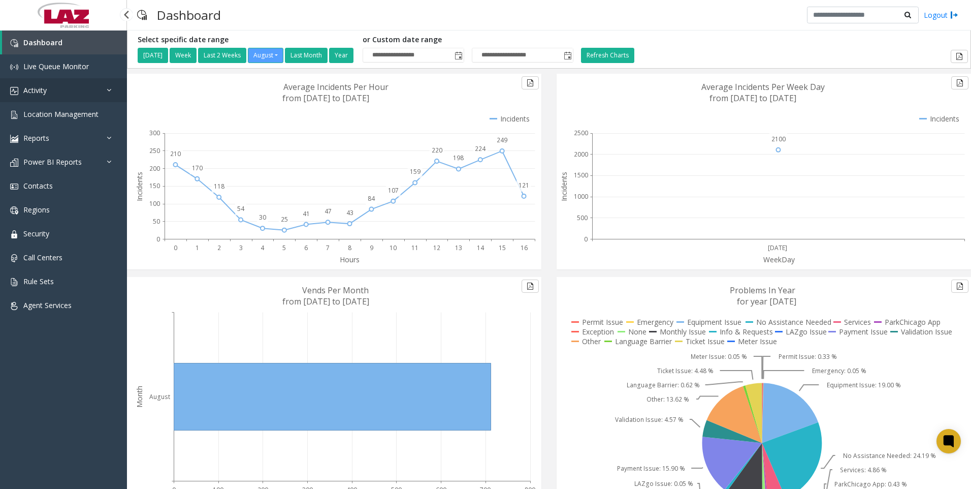
click at [40, 86] on span "Activity" at bounding box center [34, 90] width 23 height 10
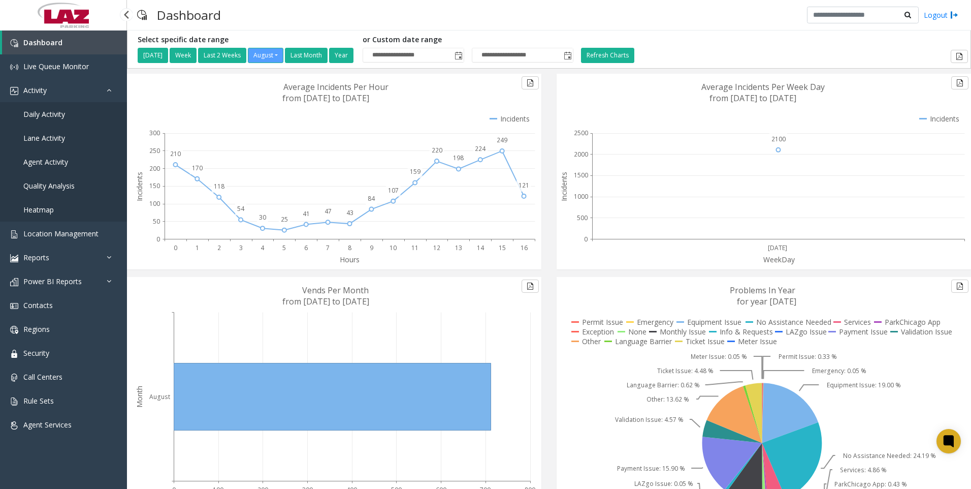
click at [45, 108] on link "Daily Activity" at bounding box center [63, 114] width 127 height 24
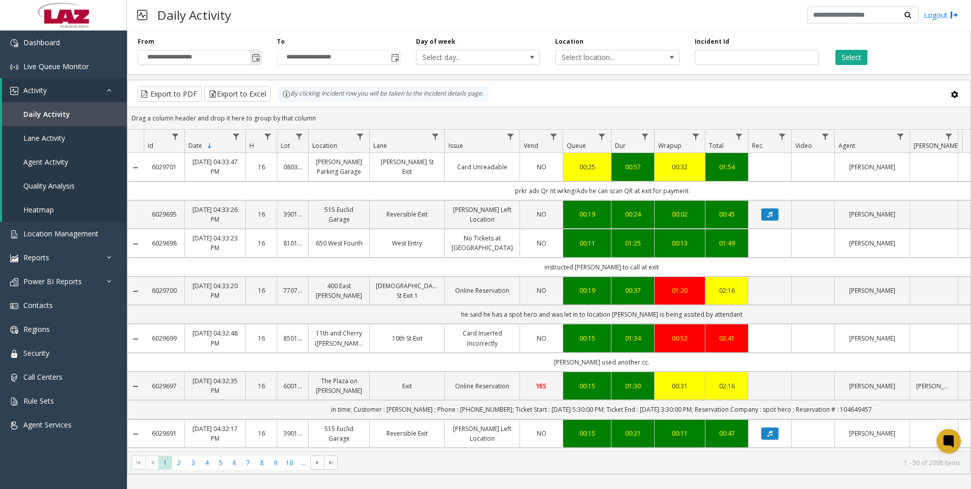
click at [257, 58] on span "Toggle popup" at bounding box center [256, 58] width 8 height 8
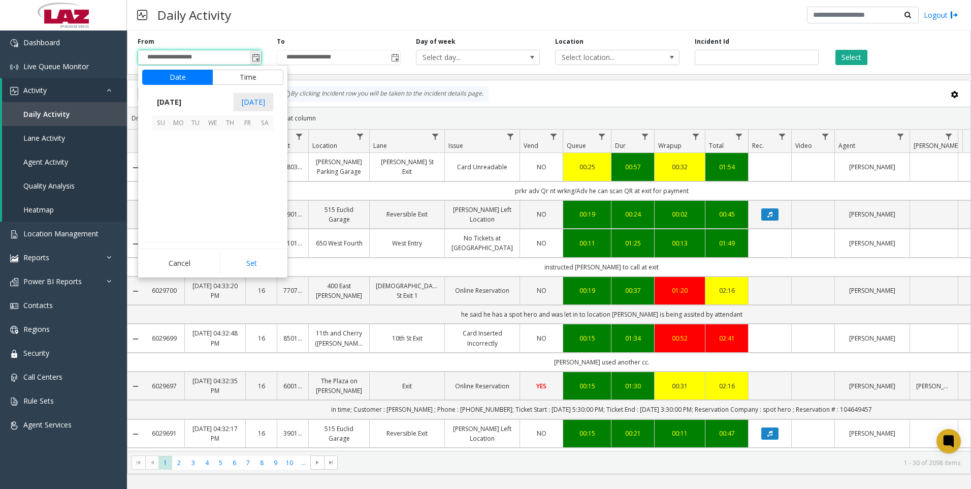
scroll to position [182152, 0]
click at [246, 74] on button "Time" at bounding box center [247, 77] width 71 height 15
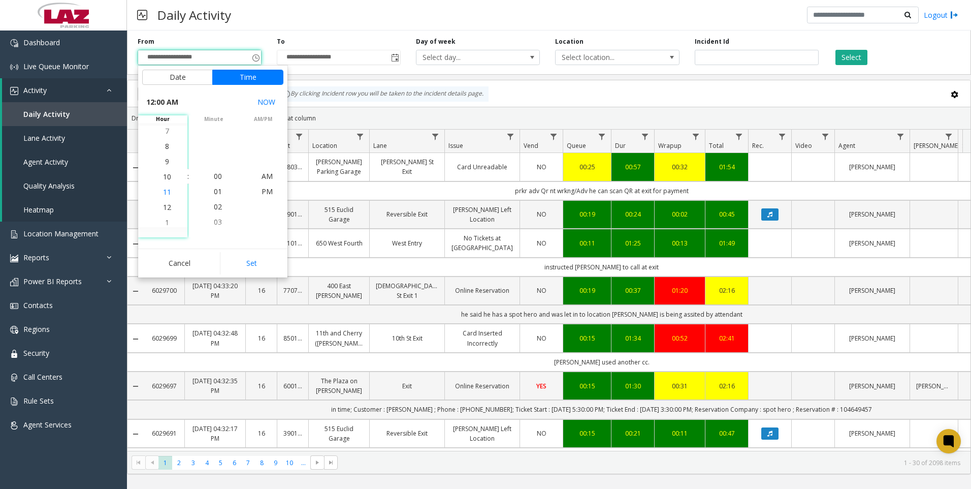
scroll to position [152, 0]
click at [165, 161] on span "9" at bounding box center [167, 161] width 4 height 10
click at [214, 177] on span "00" at bounding box center [218, 176] width 8 height 10
click at [264, 177] on span "AM" at bounding box center [267, 176] width 11 height 10
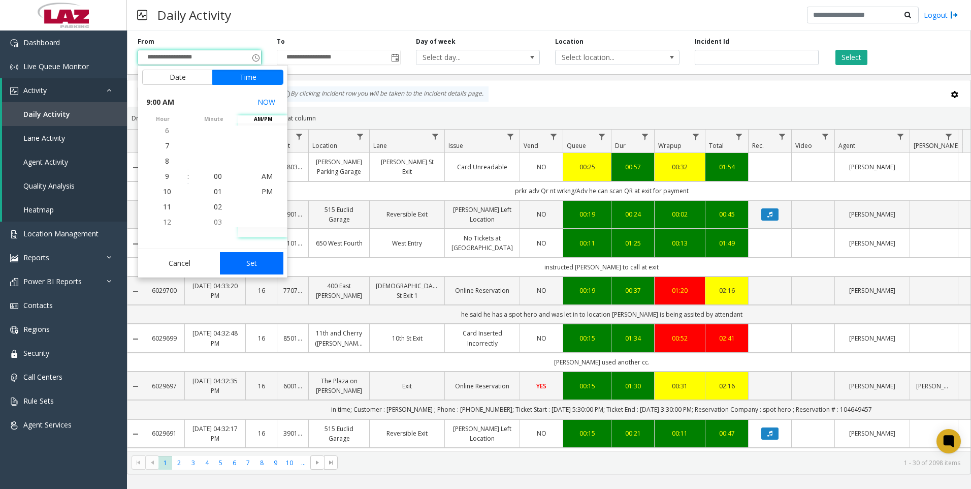
click at [257, 262] on button "Set" at bounding box center [252, 263] width 64 height 22
type input "**********"
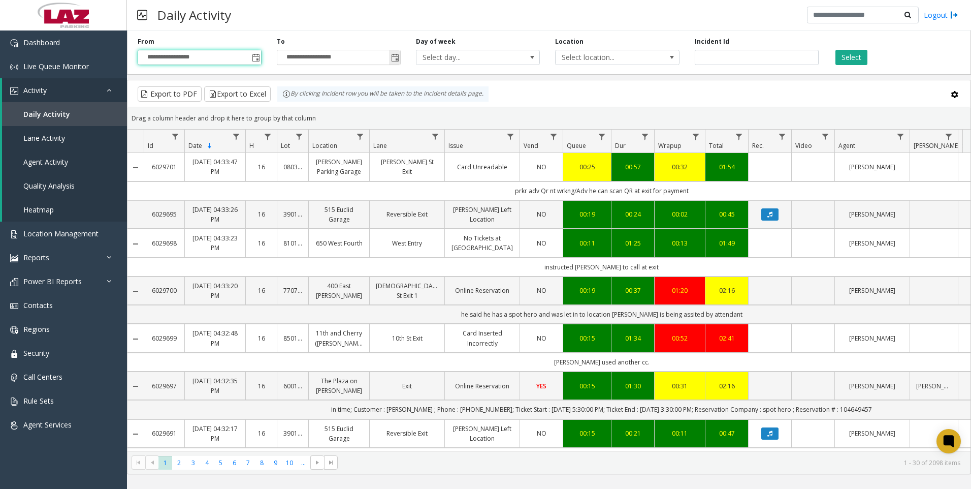
click at [396, 58] on span "Toggle popup" at bounding box center [395, 58] width 8 height 8
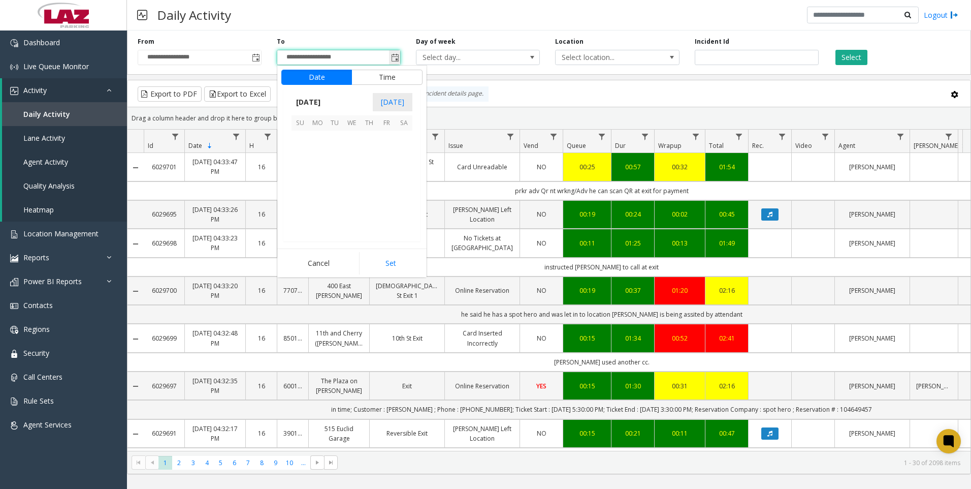
scroll to position [15, 0]
click at [376, 73] on button "Time" at bounding box center [386, 77] width 71 height 15
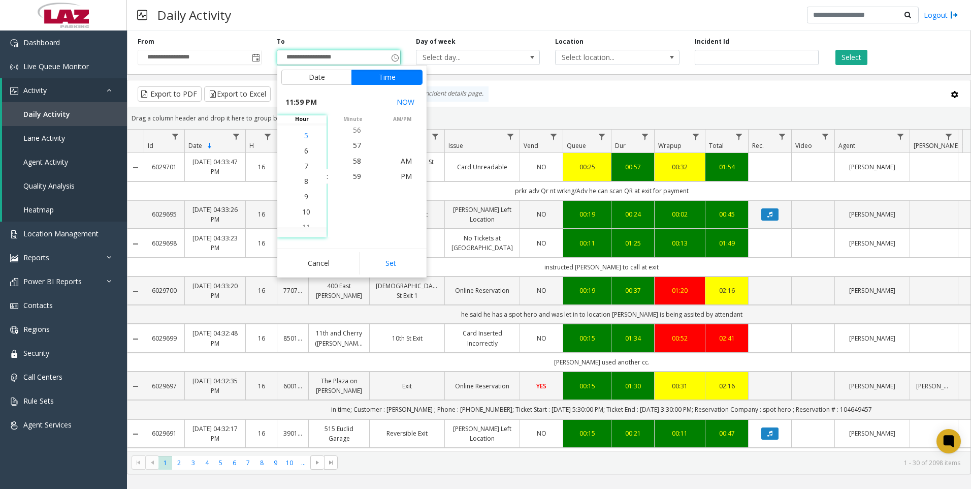
scroll to position [289, 0]
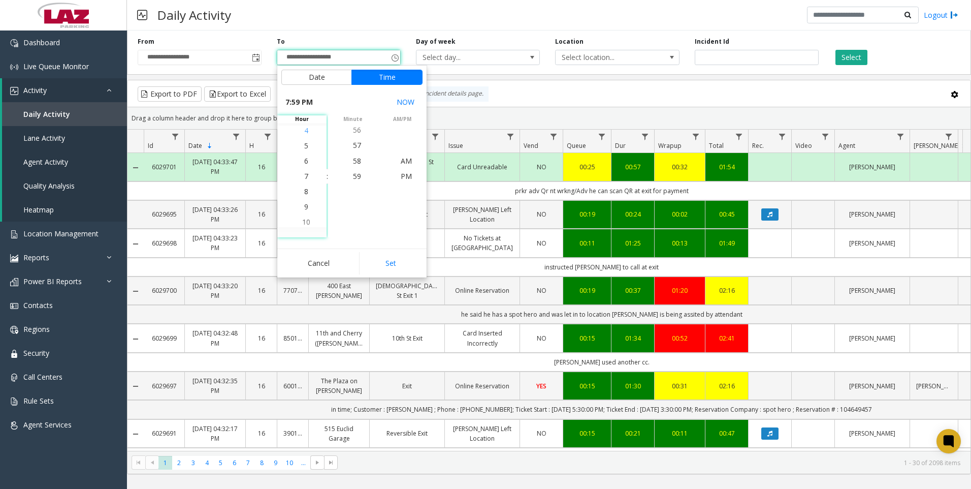
click at [304, 130] on span "4" at bounding box center [306, 130] width 4 height 10
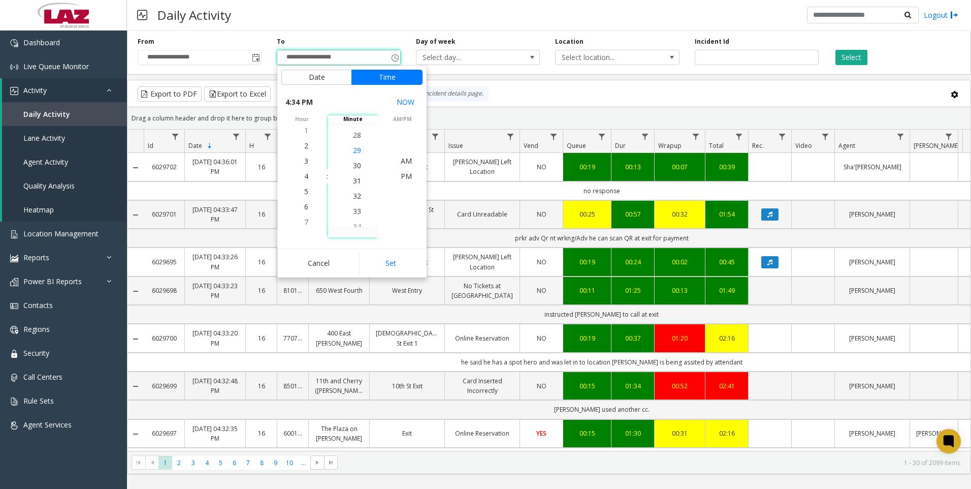
scroll to position [457, 0]
click at [353, 177] on span "30" at bounding box center [357, 176] width 8 height 10
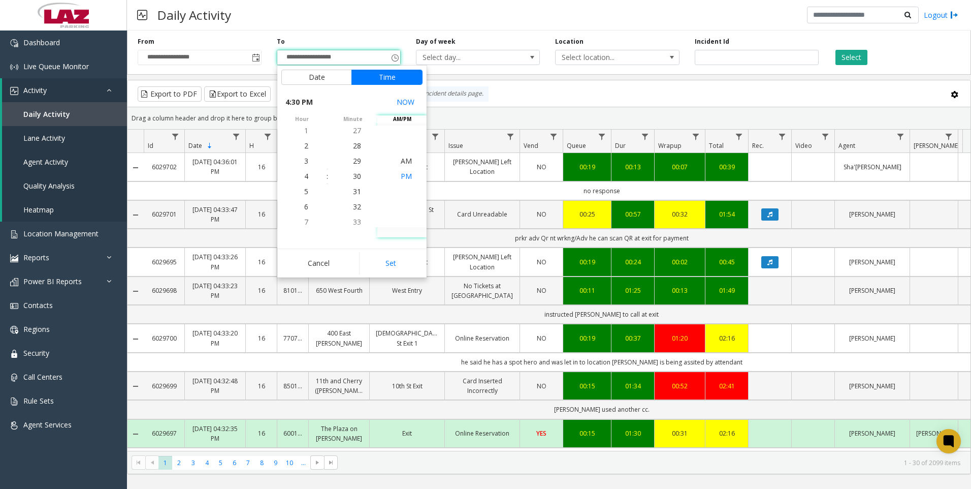
click at [403, 173] on span "PM" at bounding box center [406, 176] width 11 height 10
click at [395, 260] on button "Set" at bounding box center [391, 263] width 64 height 22
type input "**********"
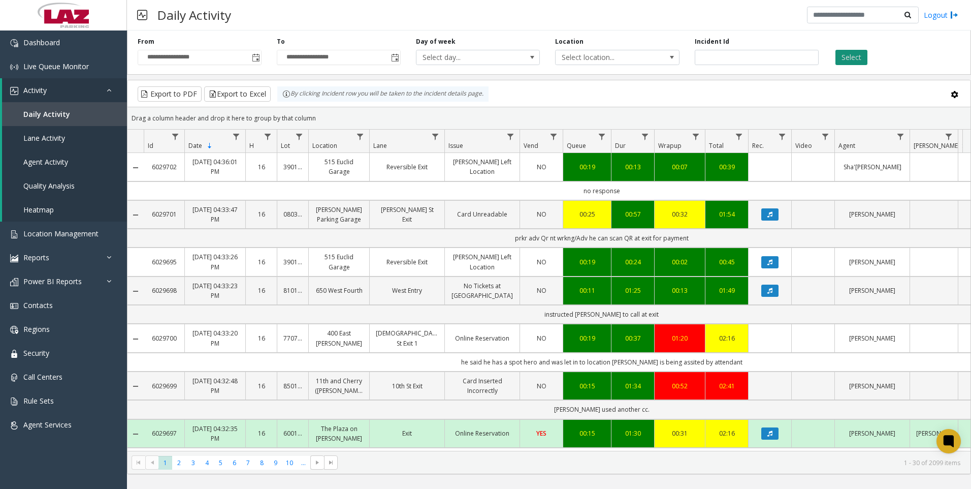
click at [847, 55] on button "Select" at bounding box center [851, 57] width 32 height 15
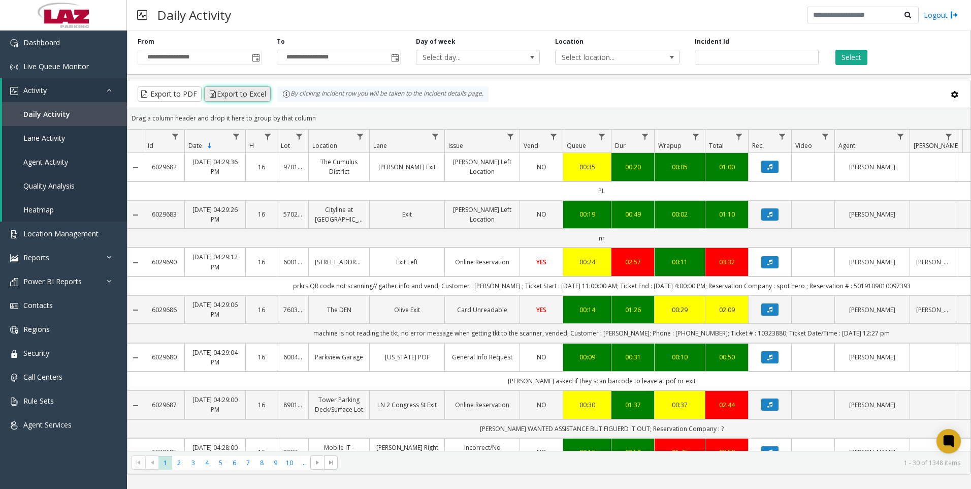
click at [243, 90] on button "Export to Excel" at bounding box center [237, 93] width 67 height 15
drag, startPoint x: 246, startPoint y: 100, endPoint x: 243, endPoint y: 93, distance: 7.1
click at [243, 93] on button "Export to Excel" at bounding box center [237, 93] width 67 height 15
